Goal: Task Accomplishment & Management: Use online tool/utility

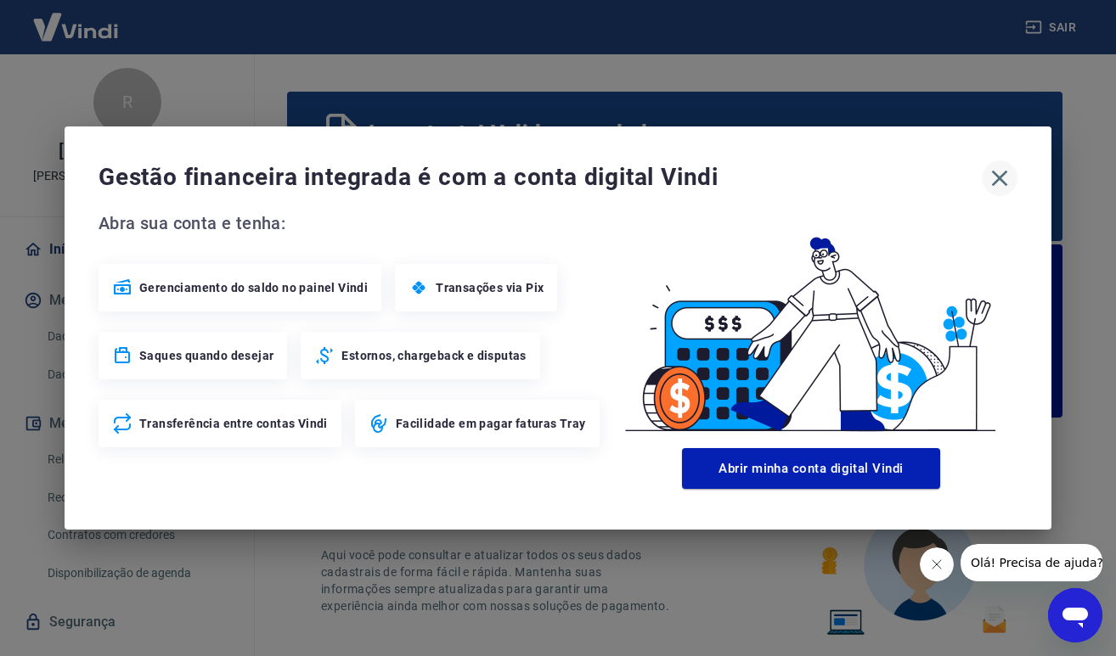
click at [999, 177] on icon "button" at bounding box center [999, 178] width 27 height 27
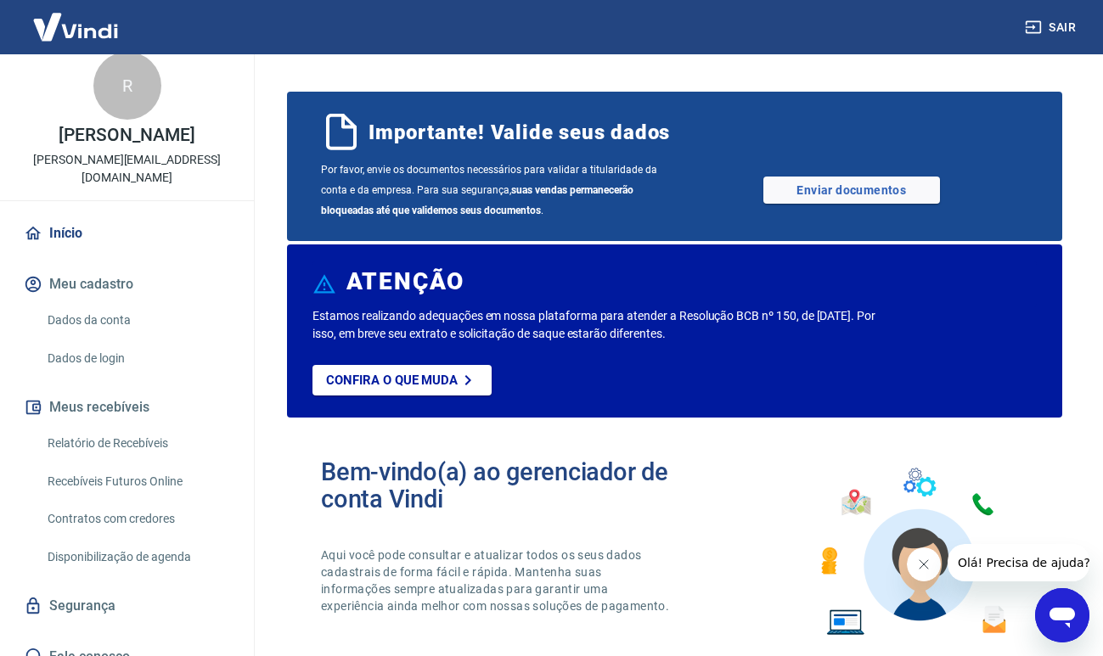
scroll to position [15, 0]
click at [123, 427] on link "Relatório de Recebíveis" at bounding box center [137, 444] width 193 height 35
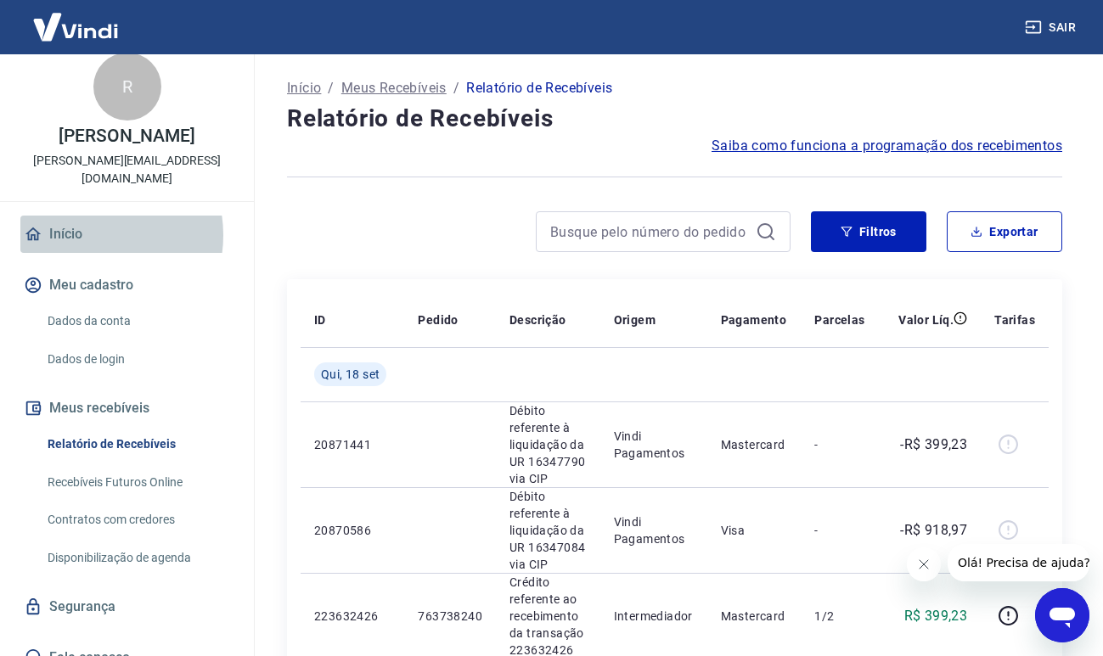
click at [90, 217] on link "Início" at bounding box center [126, 234] width 213 height 37
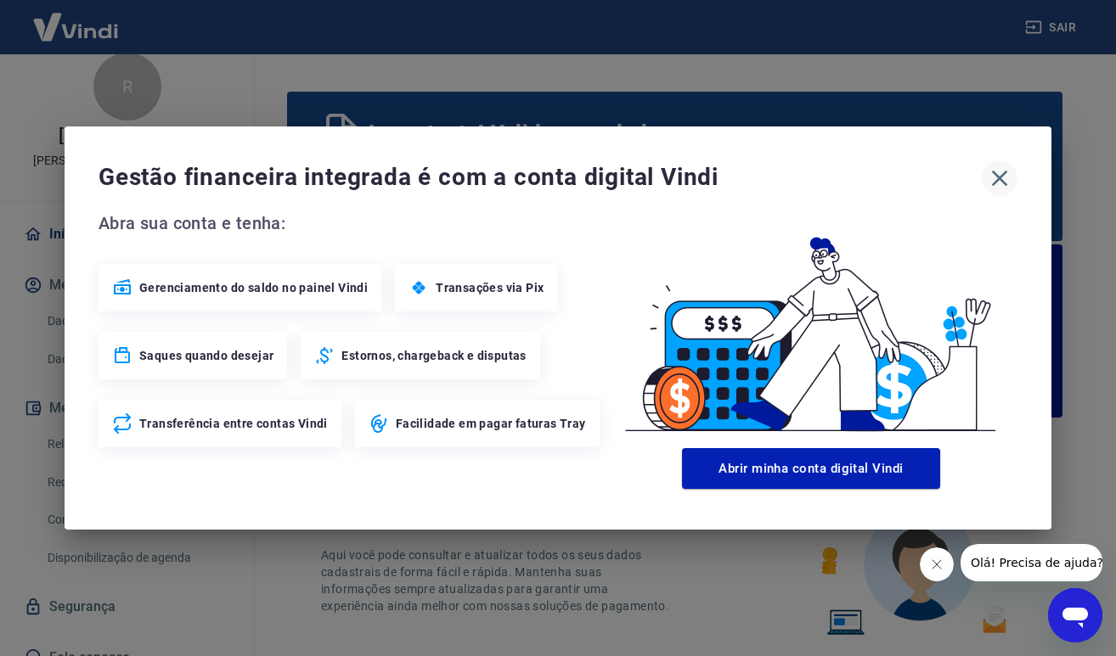
click at [1004, 180] on icon "button" at bounding box center [999, 178] width 27 height 27
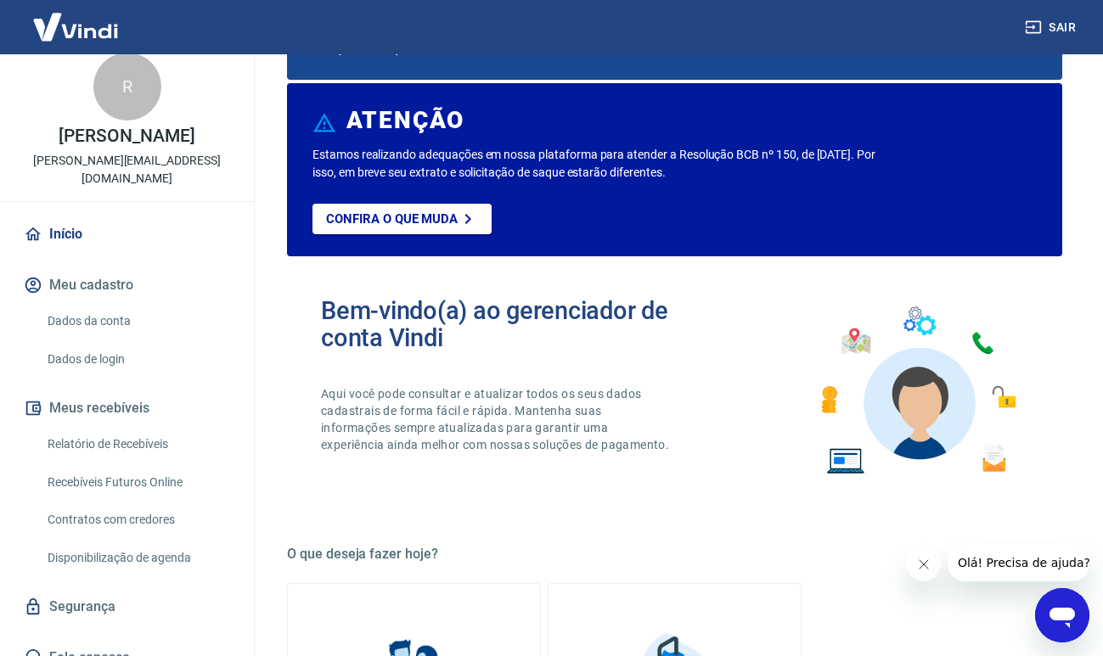
scroll to position [182, 0]
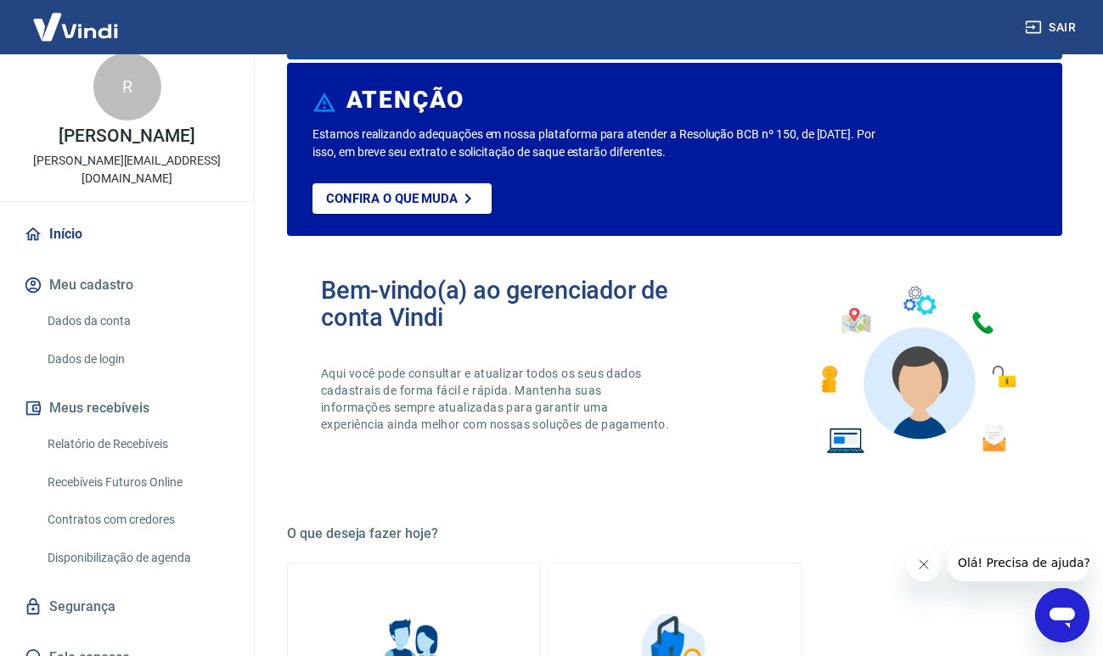
click at [140, 427] on link "Relatório de Recebíveis" at bounding box center [137, 444] width 193 height 35
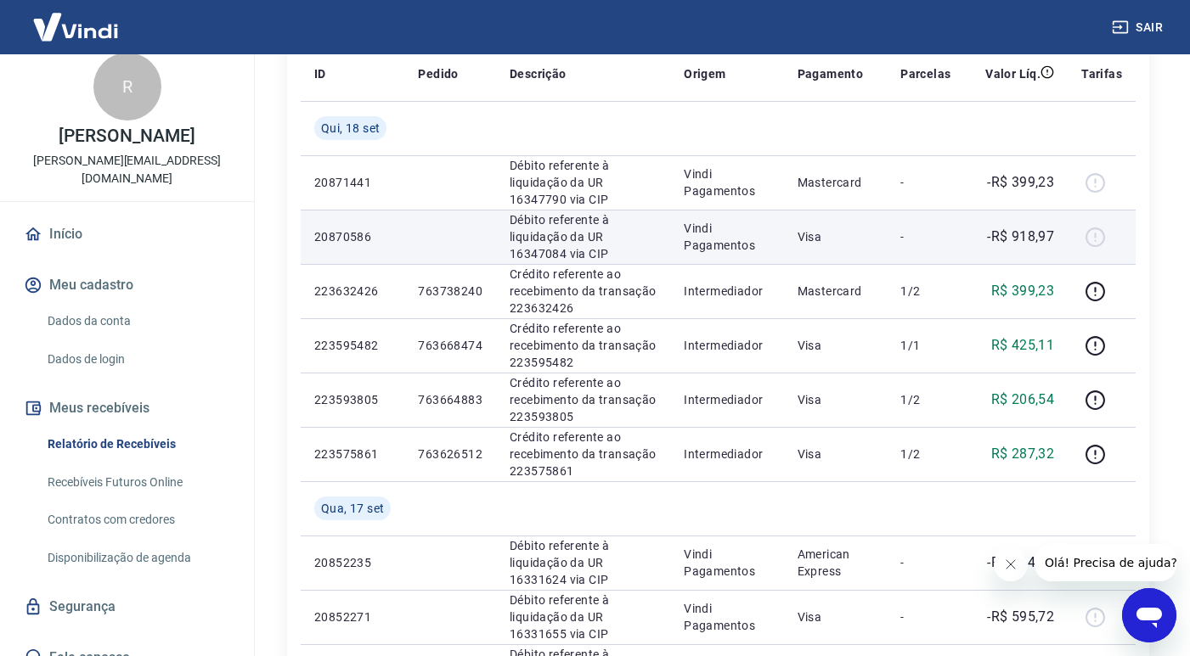
scroll to position [257, 0]
